Goal: Use online tool/utility

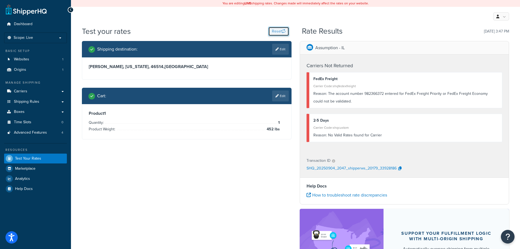
click at [276, 31] on button "Reset" at bounding box center [278, 31] width 21 height 9
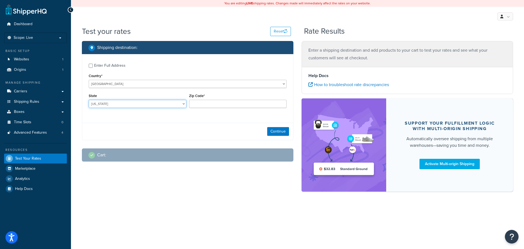
click at [167, 103] on select "[US_STATE] [US_STATE] [US_STATE] [US_STATE] [US_STATE] Armed Forces Americas Ar…" at bounding box center [138, 104] width 98 height 8
select select "IN"
click at [89, 100] on select "[US_STATE] [US_STATE] [US_STATE] [US_STATE] [US_STATE] Armed Forces Americas Ar…" at bounding box center [138, 104] width 98 height 8
click at [204, 103] on input "Zip Code*" at bounding box center [238, 104] width 98 height 8
type input "46514"
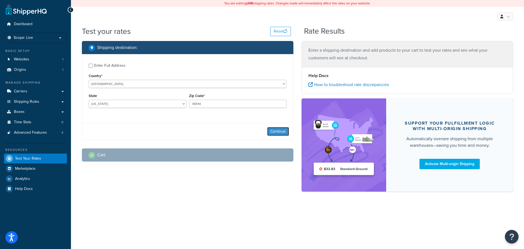
click at [271, 131] on button "Continue" at bounding box center [278, 131] width 22 height 9
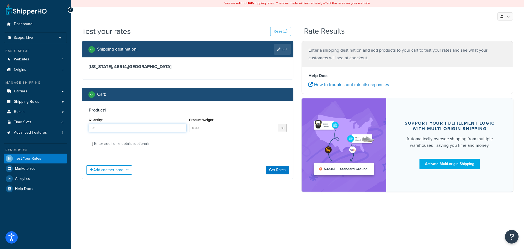
click at [116, 127] on input "Quantity*" at bounding box center [138, 128] width 98 height 8
type input "1"
click at [199, 126] on input "Product Weight*" at bounding box center [233, 128] width 89 height 8
type input "163"
click at [273, 169] on button "Get Rates" at bounding box center [277, 169] width 23 height 9
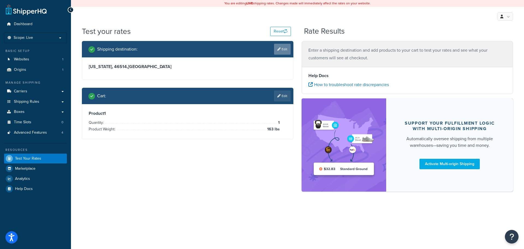
click at [282, 50] on link "Edit" at bounding box center [282, 49] width 17 height 11
select select "IN"
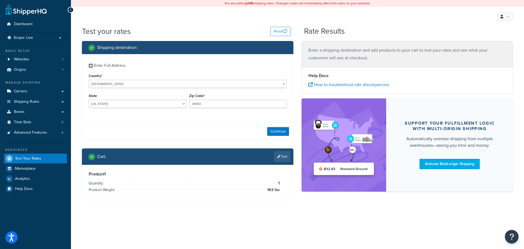
click at [90, 67] on input "Enter Full Address" at bounding box center [91, 66] width 4 height 4
checkbox input "true"
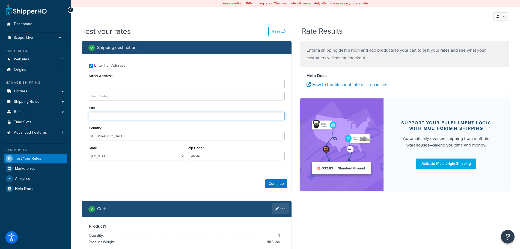
click at [102, 117] on input "City" at bounding box center [187, 116] width 196 height 8
type input "elkhart"
click at [277, 183] on button "Continue" at bounding box center [276, 183] width 22 height 9
